Goal: Task Accomplishment & Management: Manage account settings

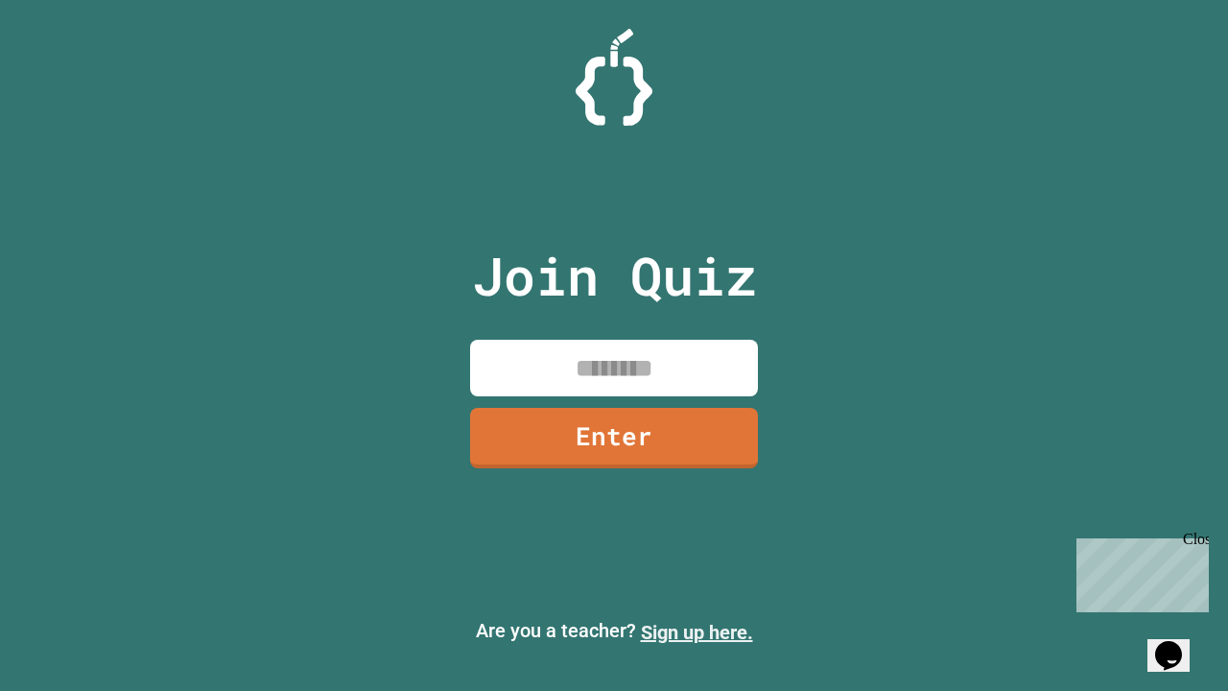
click at [697, 632] on link "Sign up here." at bounding box center [697, 632] width 112 height 23
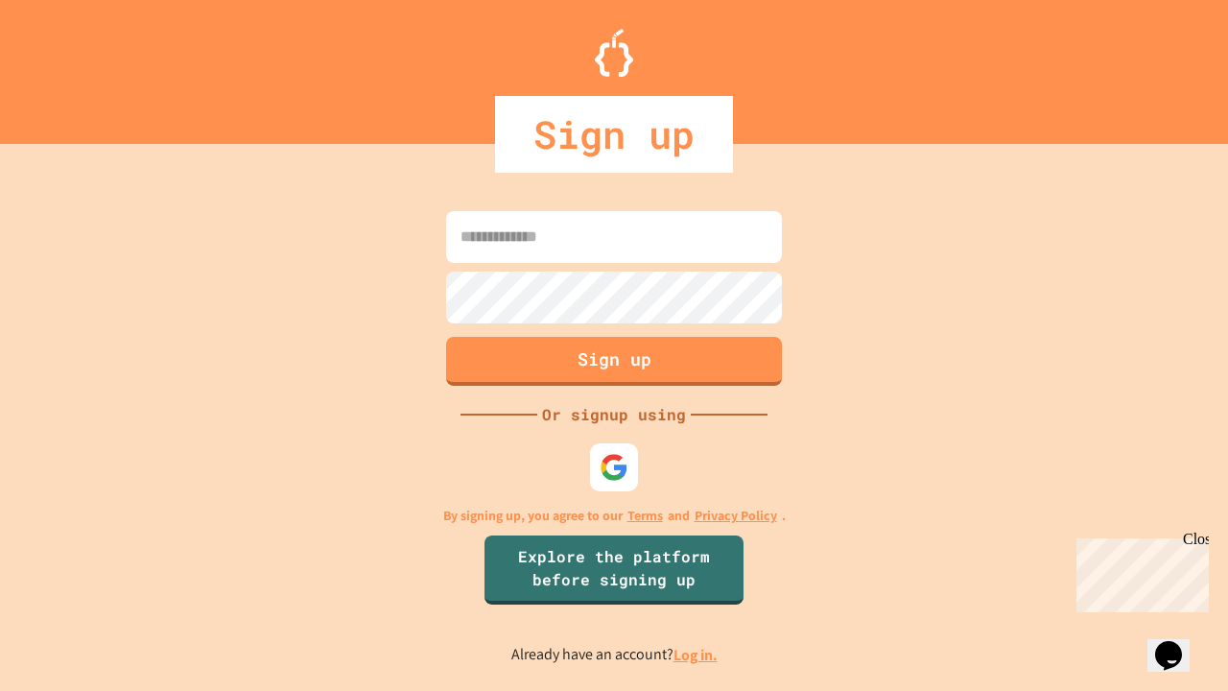
click at [697, 654] on link "Log in." at bounding box center [696, 655] width 44 height 20
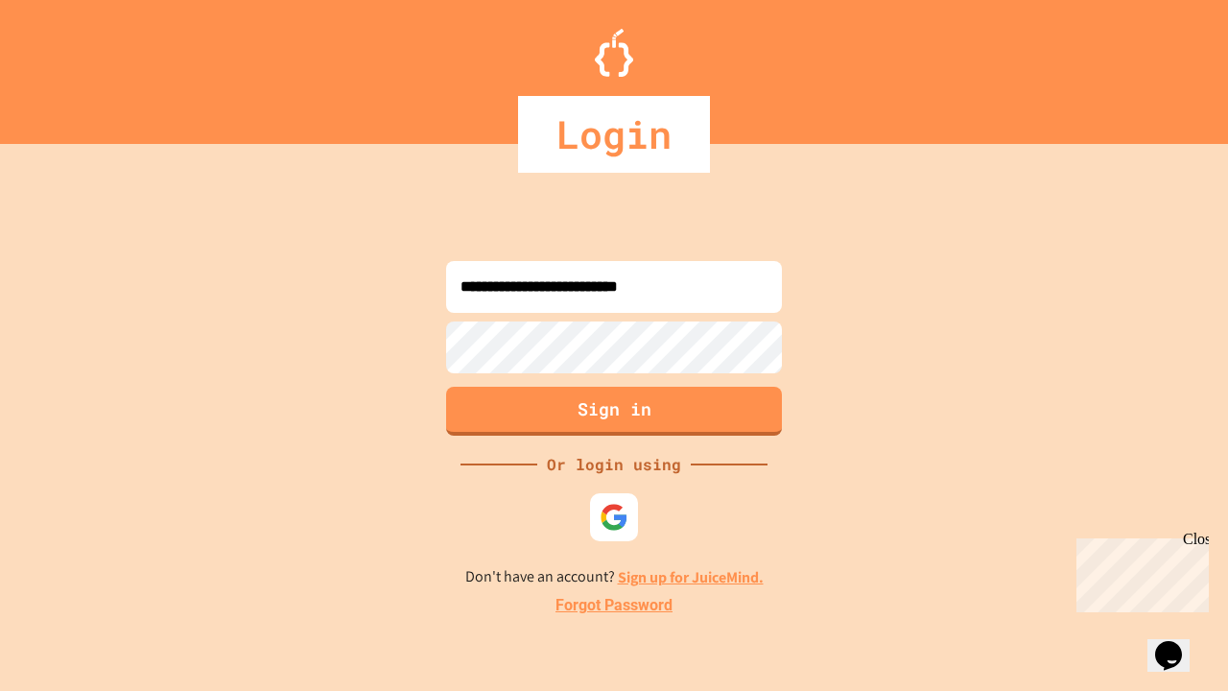
type input "**********"
